Goal: Find specific page/section: Find specific page/section

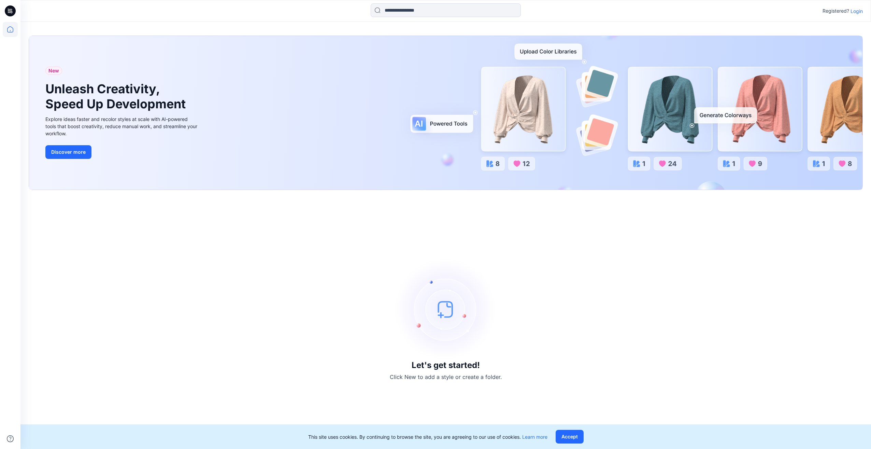
click at [859, 13] on p "Login" at bounding box center [857, 11] width 12 height 7
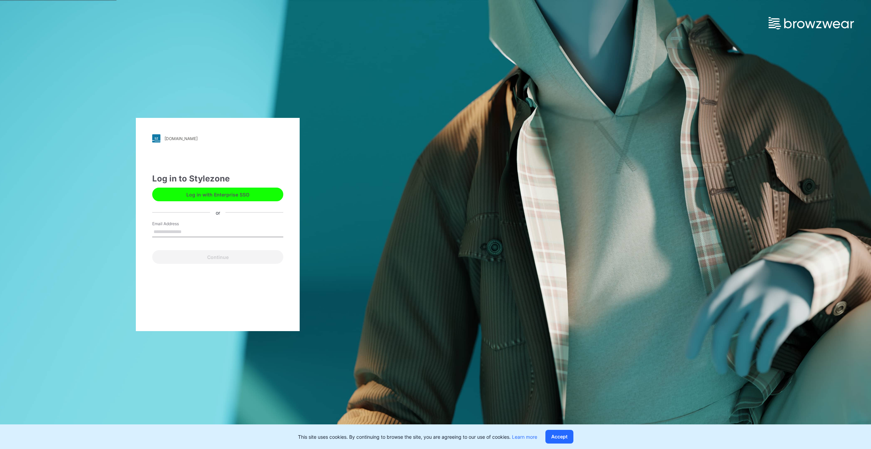
click at [209, 227] on input "Email Address" at bounding box center [217, 232] width 131 height 10
type input "**********"
click at [223, 260] on button "Continue" at bounding box center [217, 257] width 131 height 14
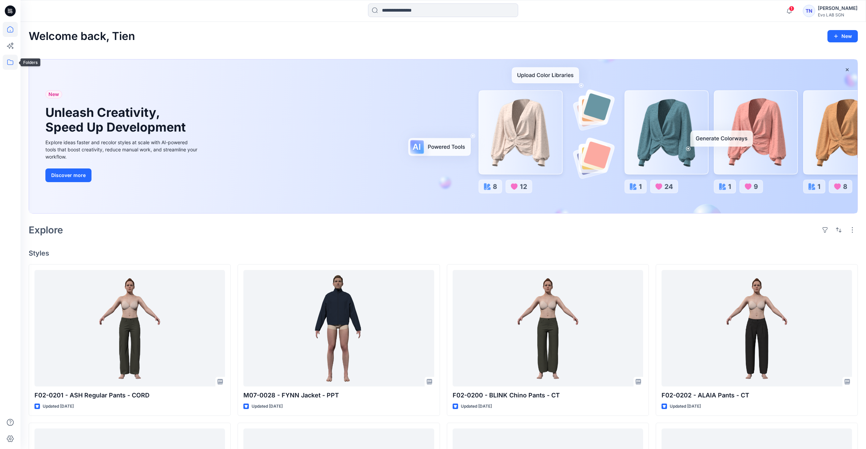
click at [7, 63] on icon at bounding box center [10, 62] width 15 height 15
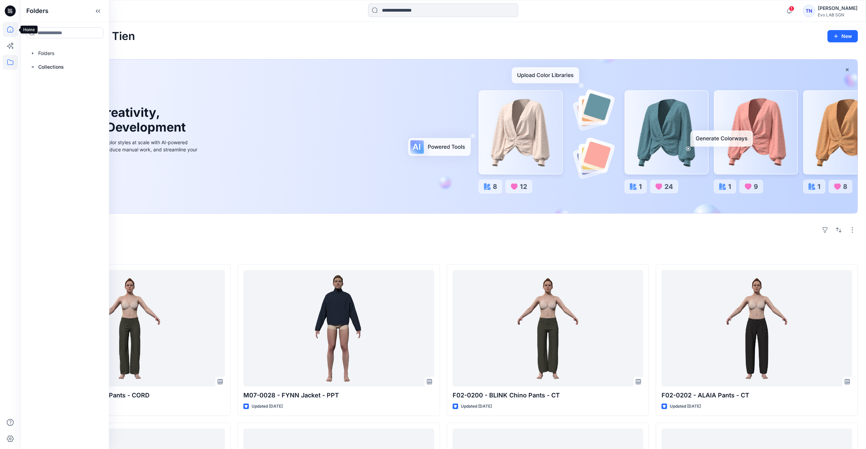
click at [7, 28] on icon at bounding box center [10, 29] width 15 height 15
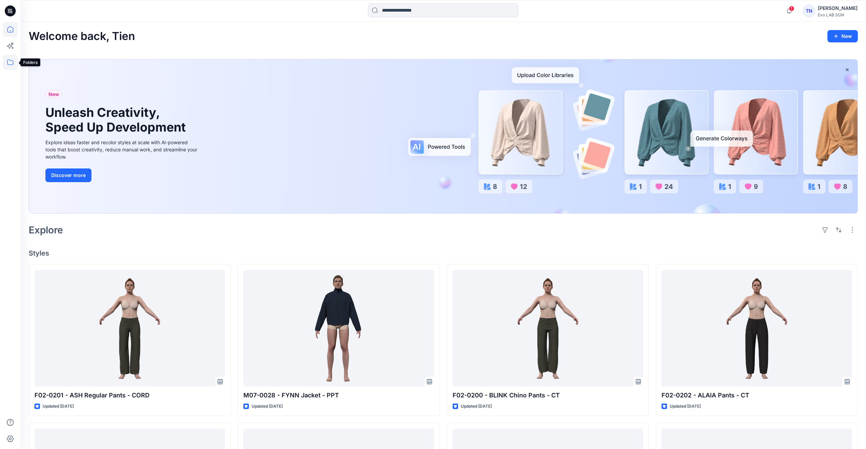
click at [14, 62] on icon at bounding box center [10, 62] width 15 height 15
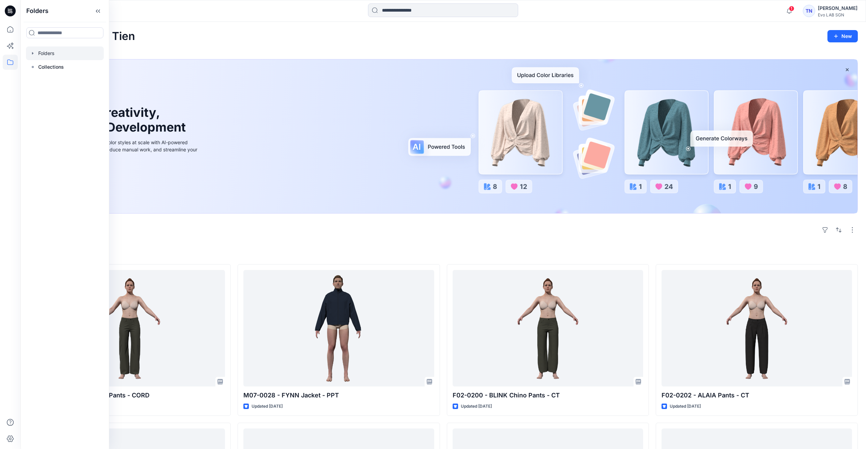
click at [55, 58] on div at bounding box center [65, 53] width 78 height 14
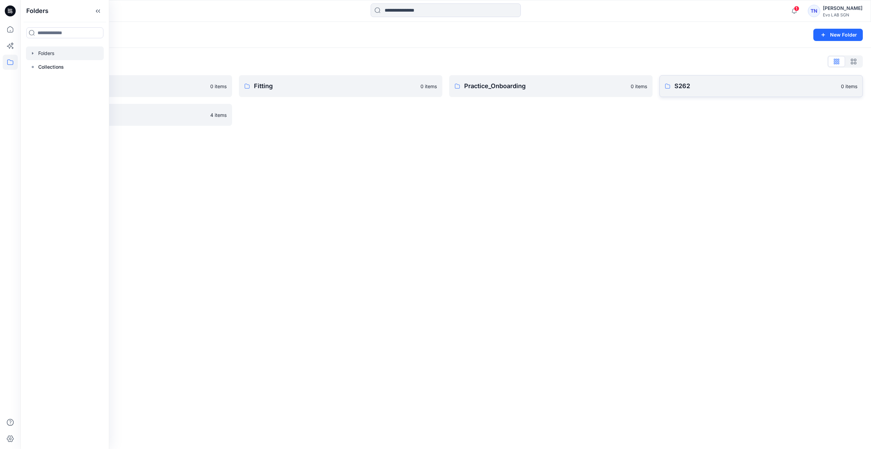
click at [736, 81] on p "S262" at bounding box center [756, 86] width 162 height 10
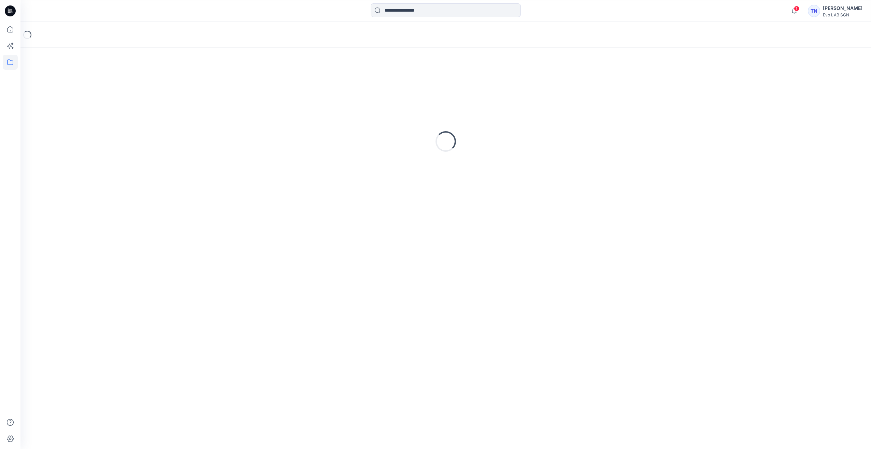
click at [736, 81] on div "Loading..." at bounding box center [446, 141] width 834 height 171
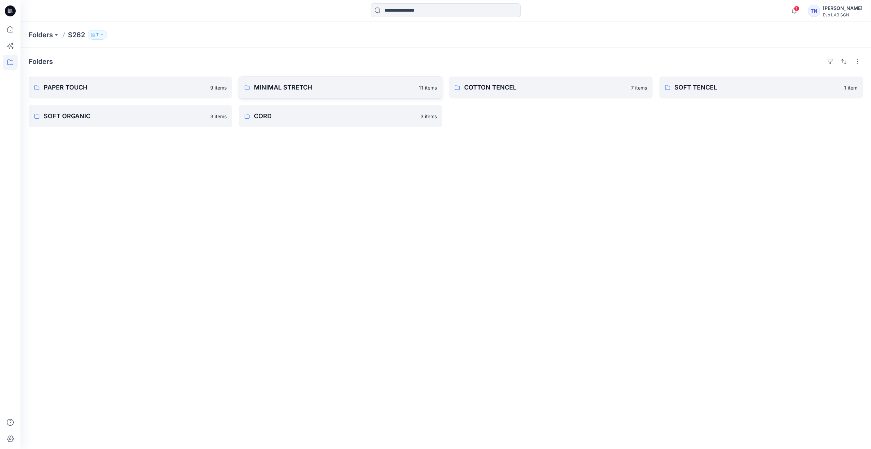
click at [373, 92] on link "MINIMAL STRETCH 11 items" at bounding box center [340, 87] width 203 height 22
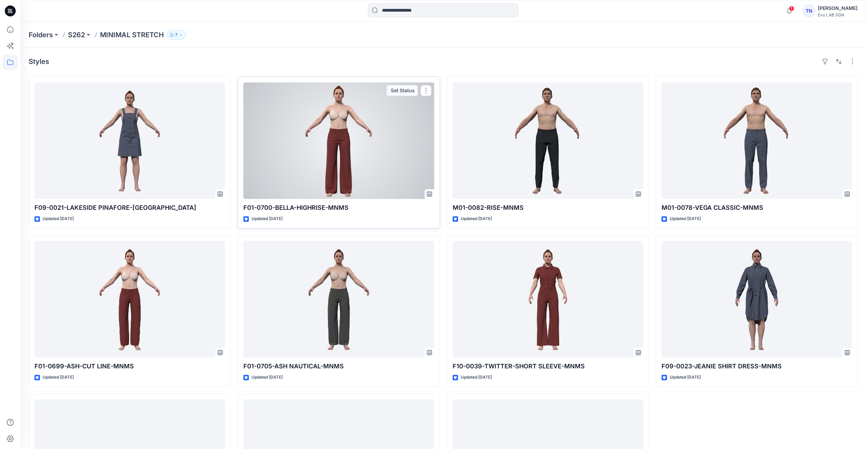
click at [343, 148] on div at bounding box center [338, 140] width 190 height 116
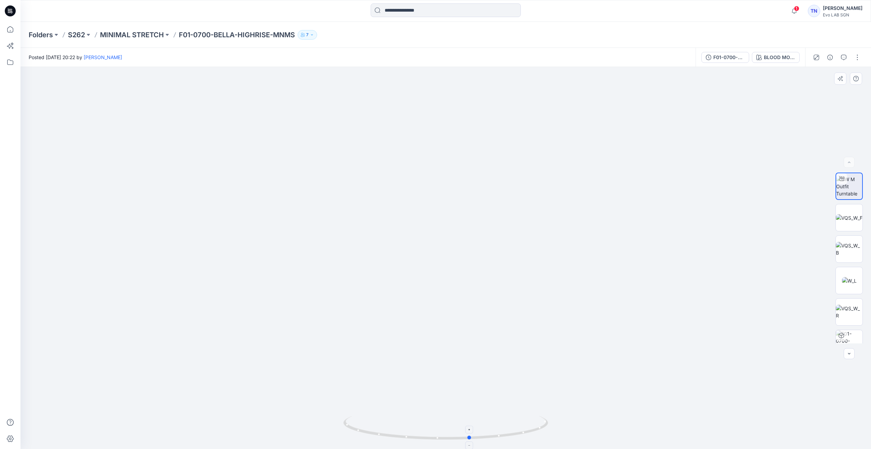
drag, startPoint x: 483, startPoint y: 439, endPoint x: 507, endPoint y: 437, distance: 24.7
